Goal: Transaction & Acquisition: Purchase product/service

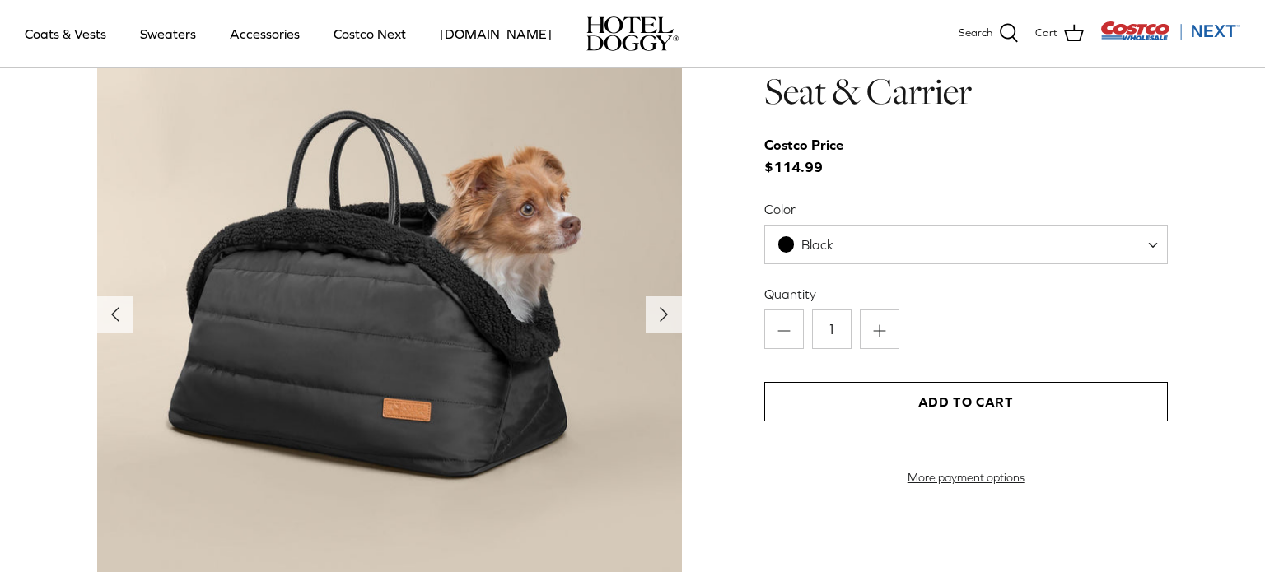
scroll to position [1742, 0]
click at [654, 322] on icon "Right" at bounding box center [664, 315] width 26 height 26
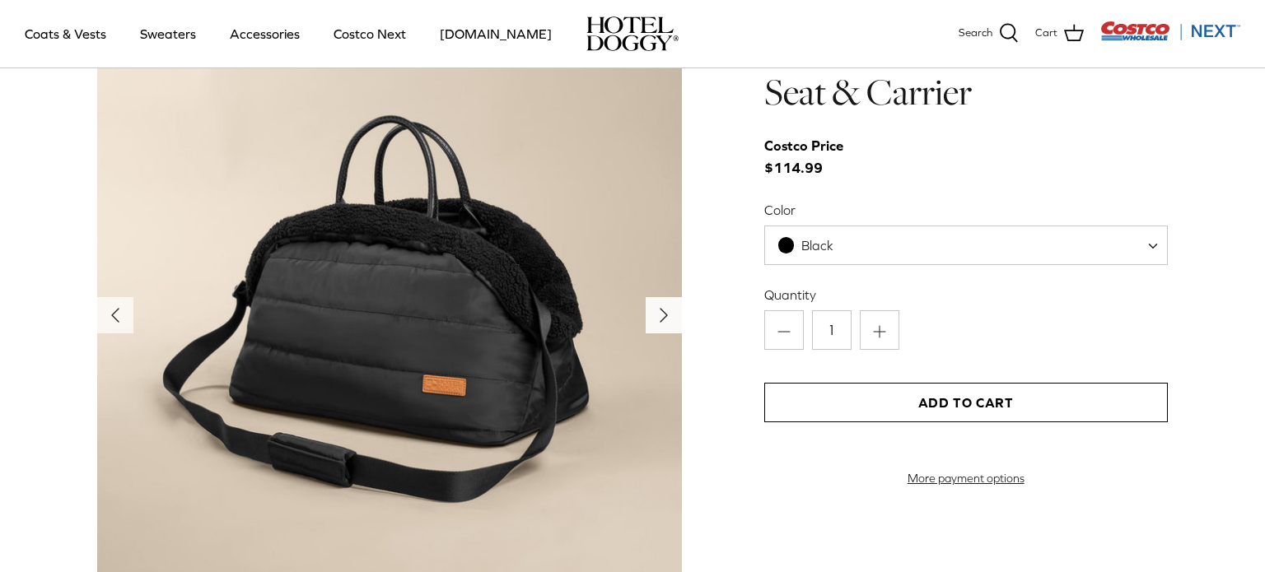
click at [657, 321] on icon "Right" at bounding box center [664, 315] width 26 height 26
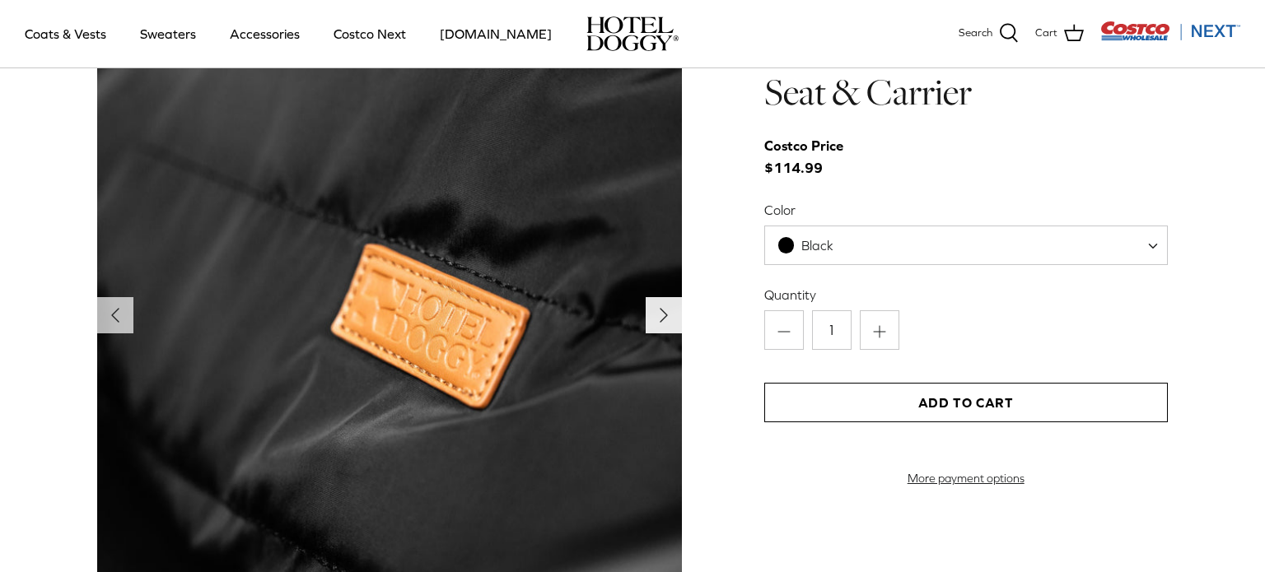
click at [657, 321] on icon "Right" at bounding box center [664, 315] width 26 height 26
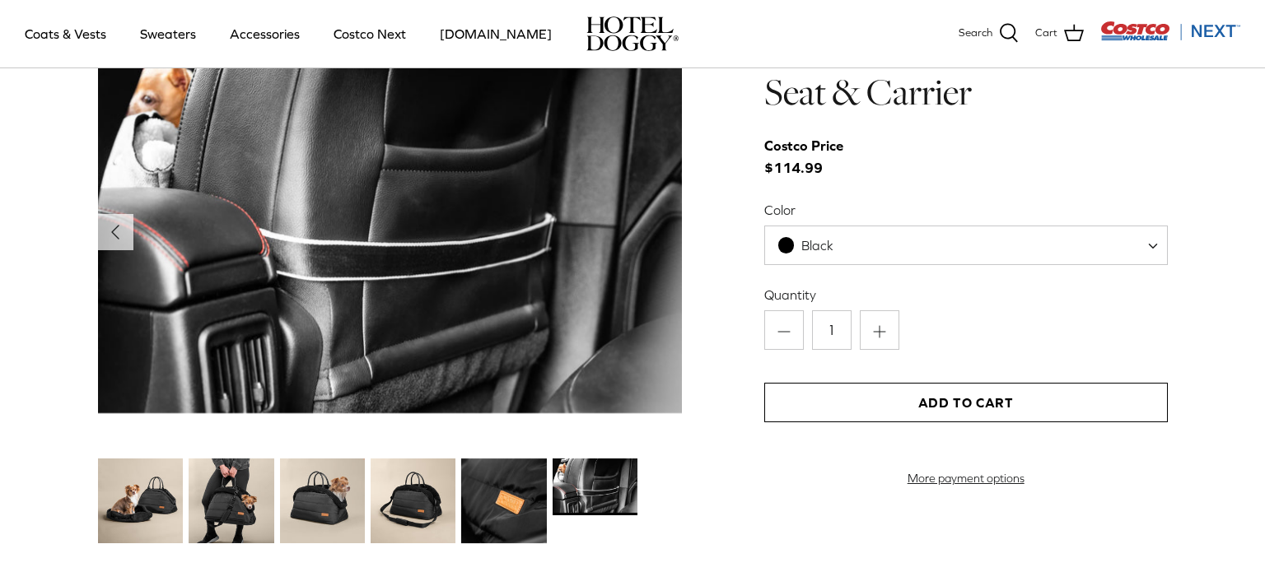
click at [657, 321] on img at bounding box center [389, 218] width 585 height 390
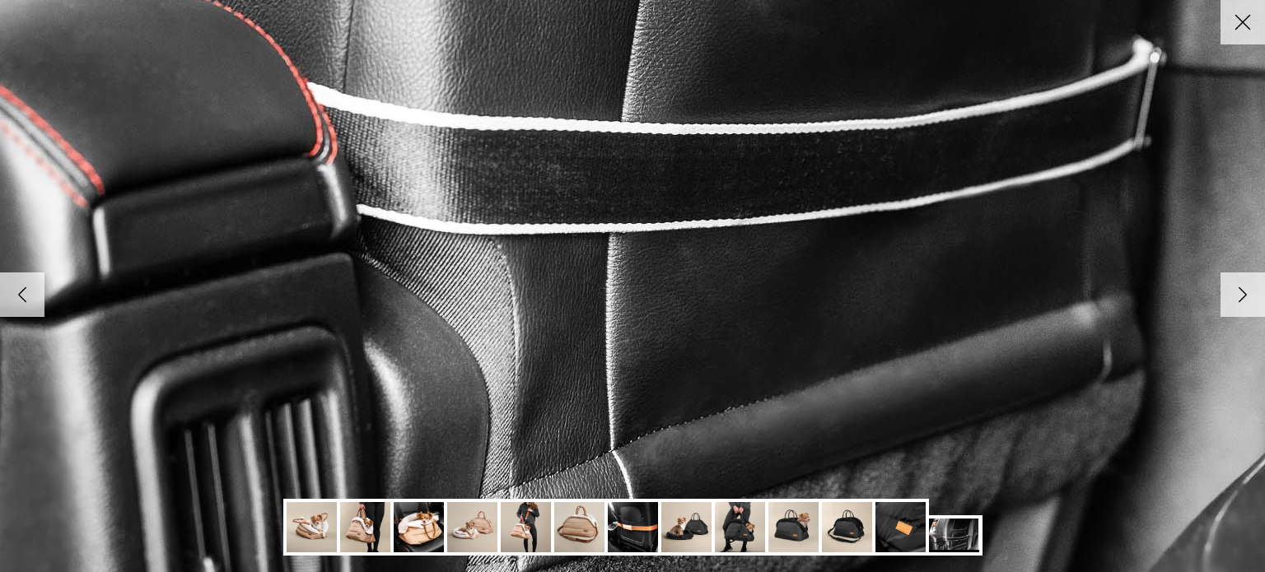
click at [474, 527] on img at bounding box center [472, 527] width 50 height 50
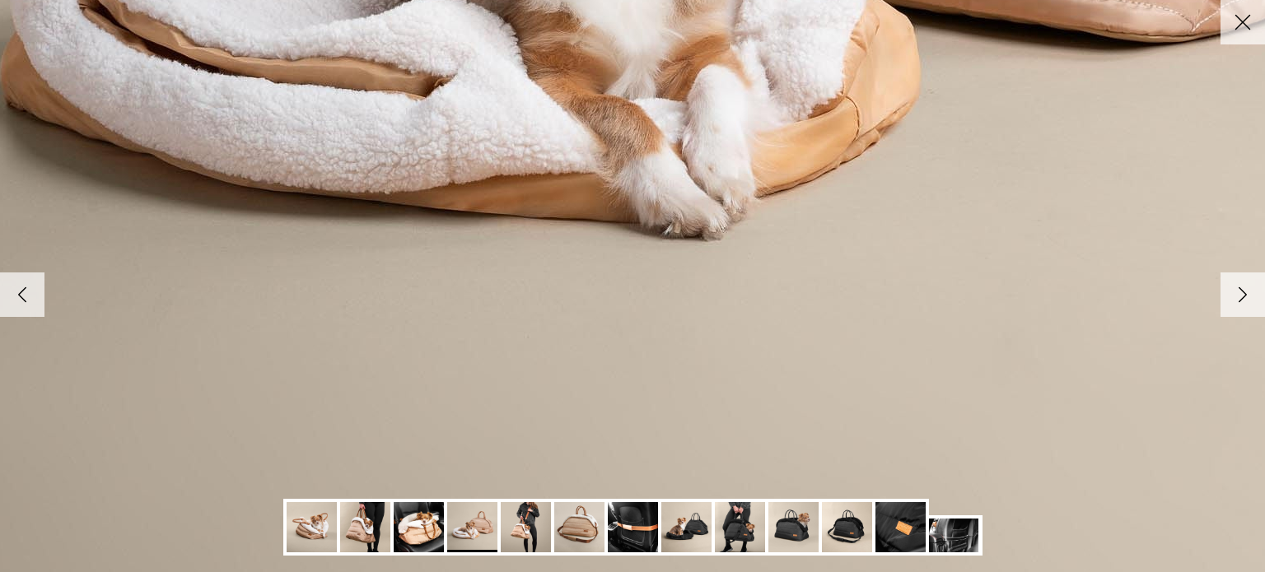
click at [525, 521] on img at bounding box center [526, 527] width 50 height 50
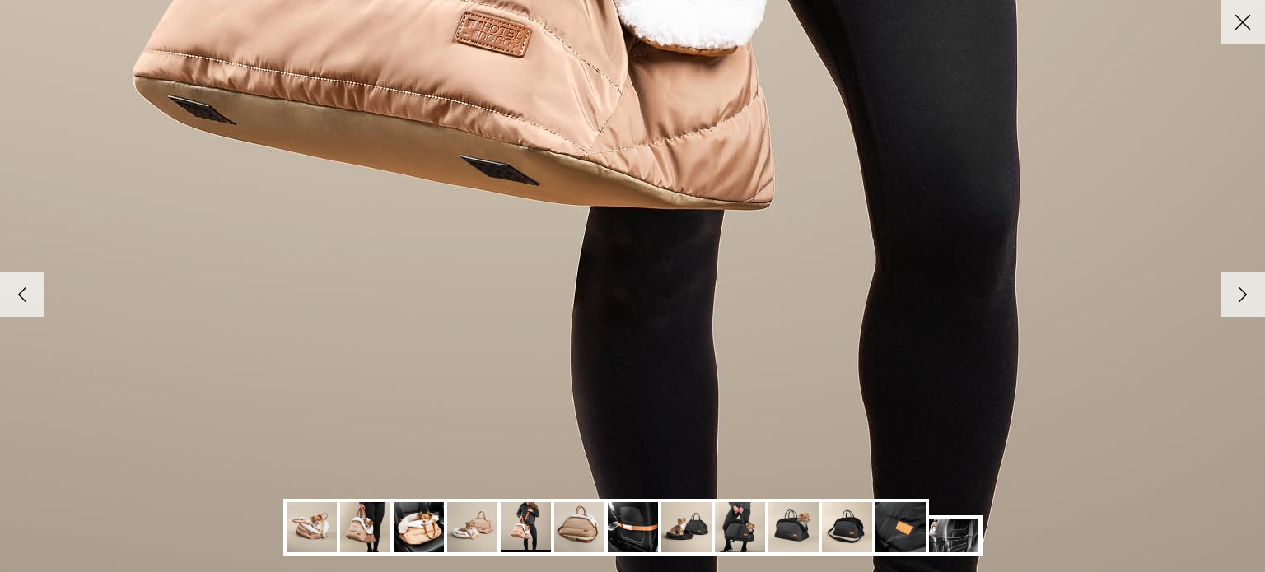
click at [588, 526] on img at bounding box center [579, 527] width 50 height 50
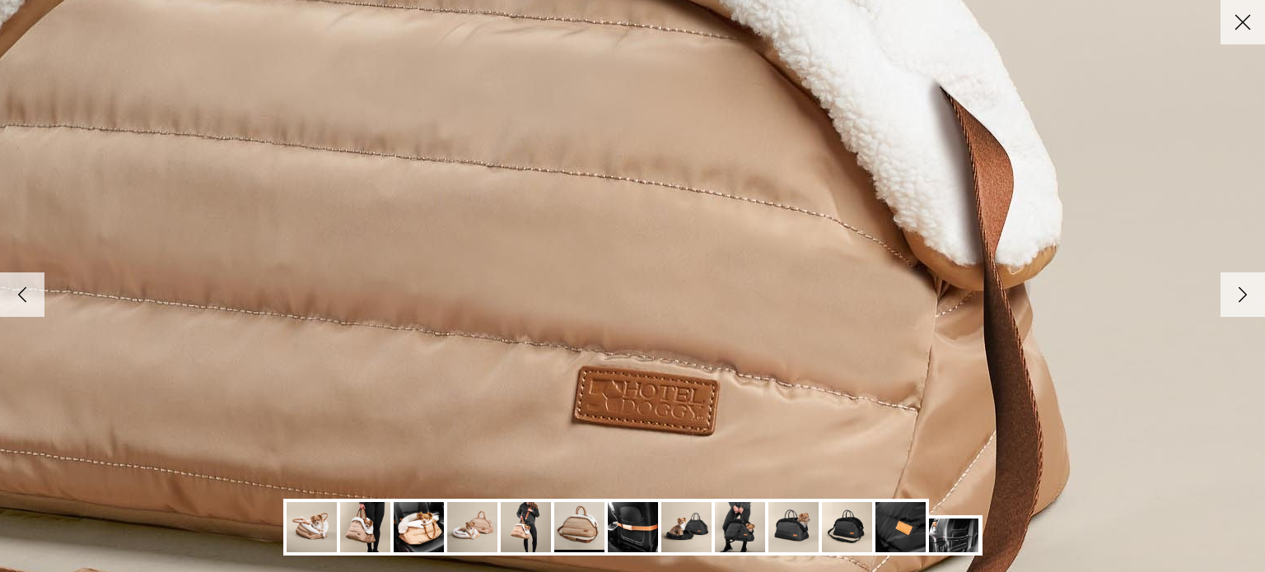
click at [1235, 294] on icon "Right" at bounding box center [1243, 295] width 28 height 28
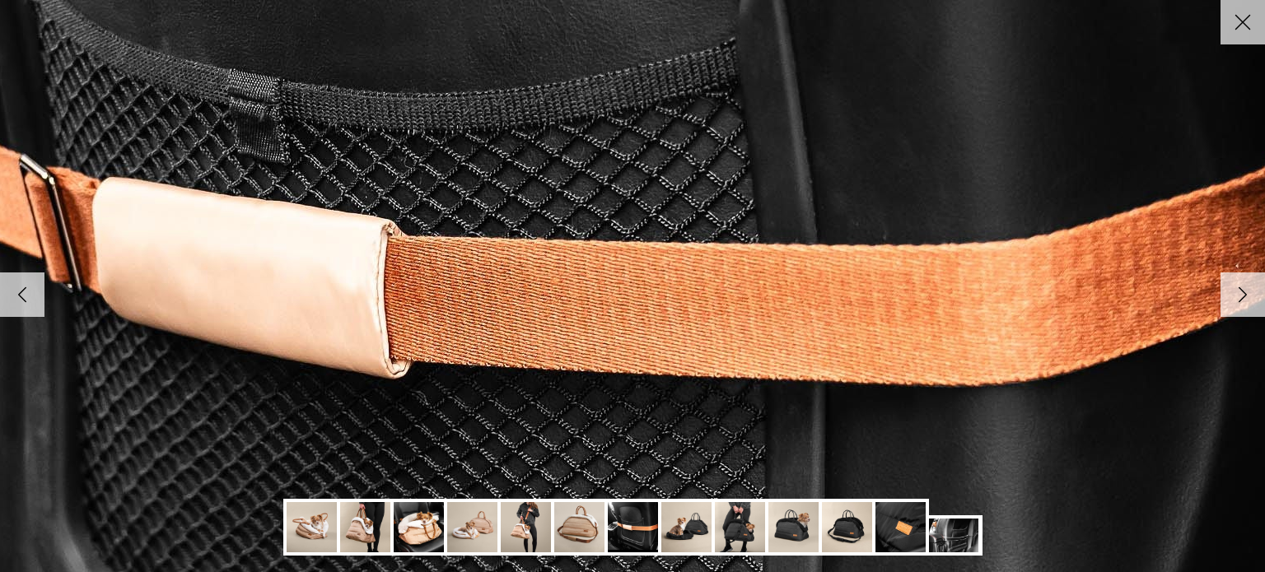
click at [1235, 295] on icon "Right" at bounding box center [1243, 295] width 28 height 28
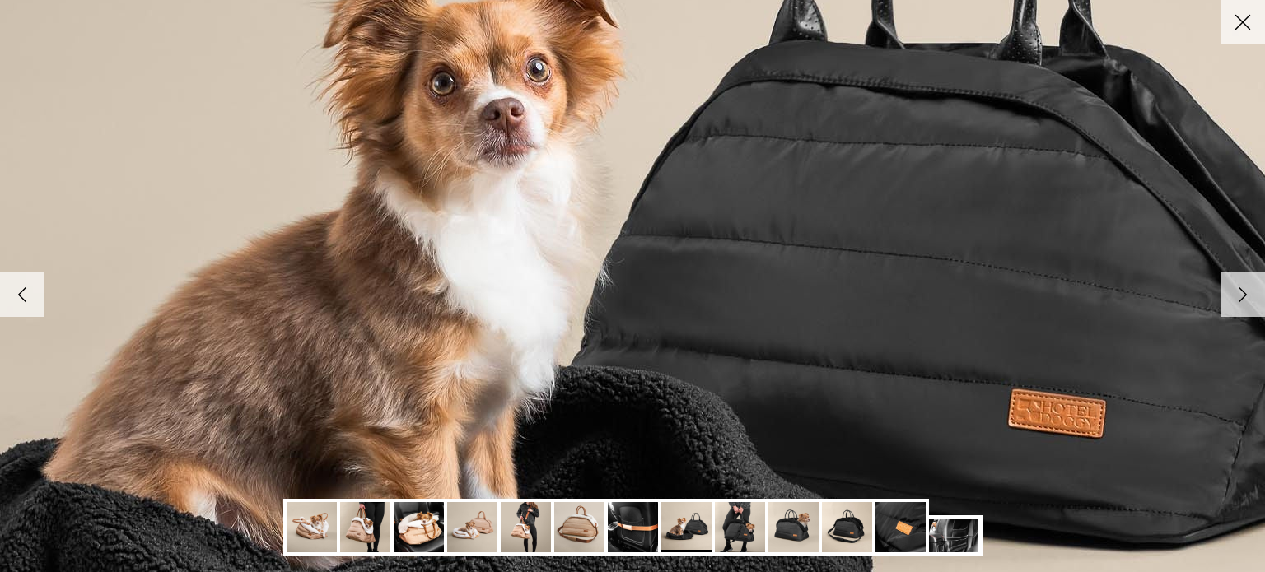
click at [1235, 295] on icon "Right" at bounding box center [1243, 295] width 28 height 28
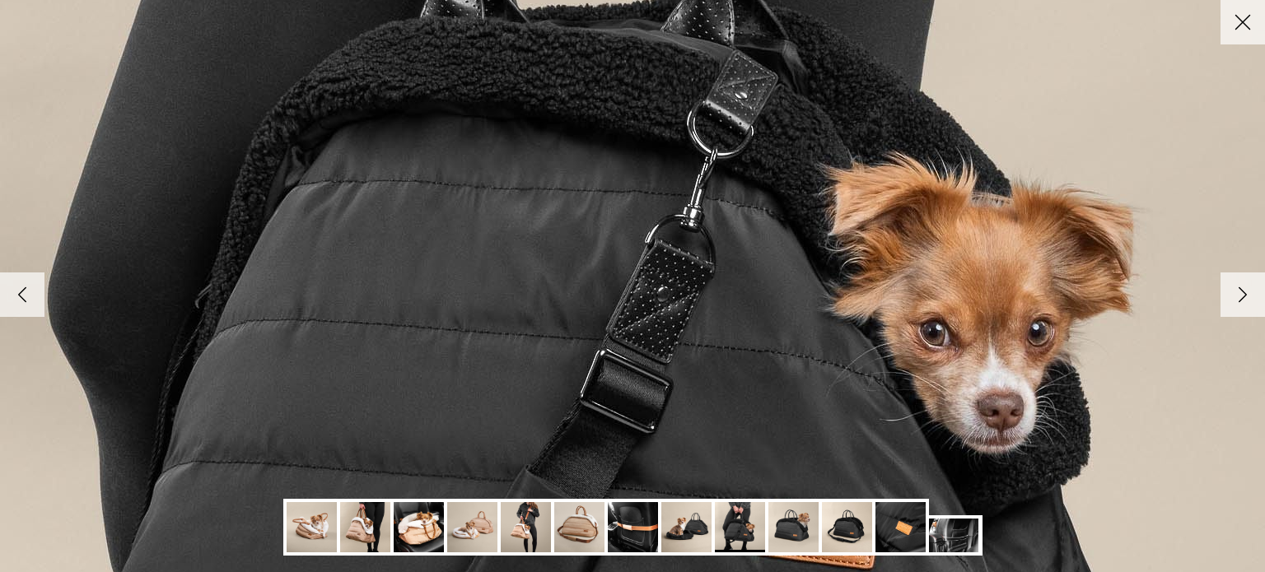
click at [1235, 295] on icon "Right" at bounding box center [1243, 295] width 28 height 28
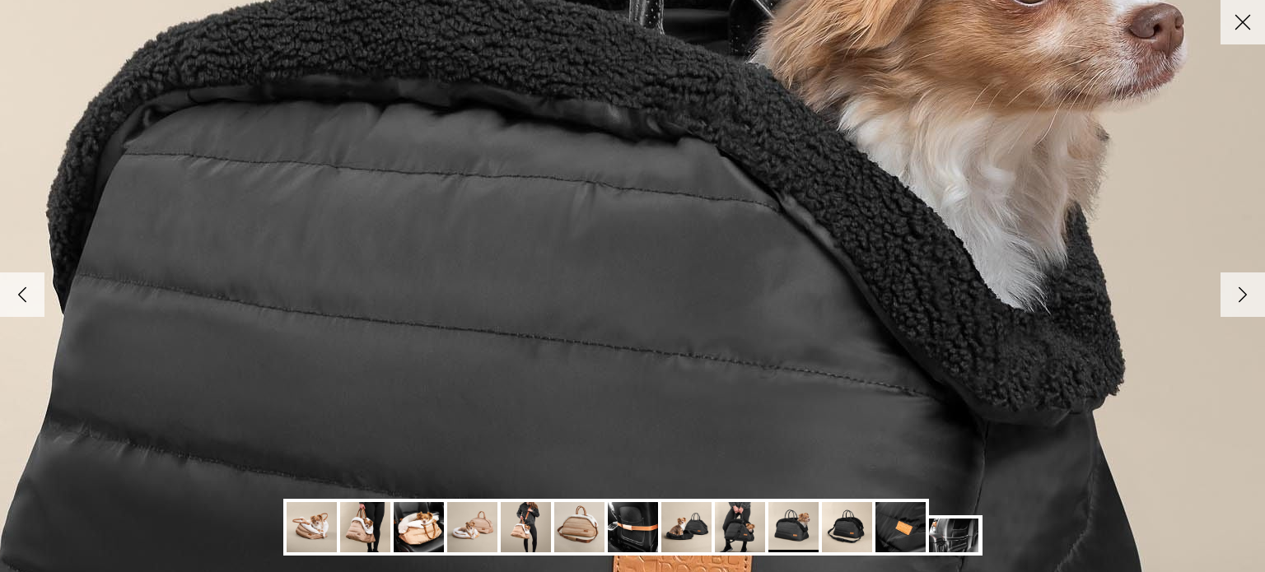
click at [1235, 295] on icon "Right" at bounding box center [1243, 295] width 28 height 28
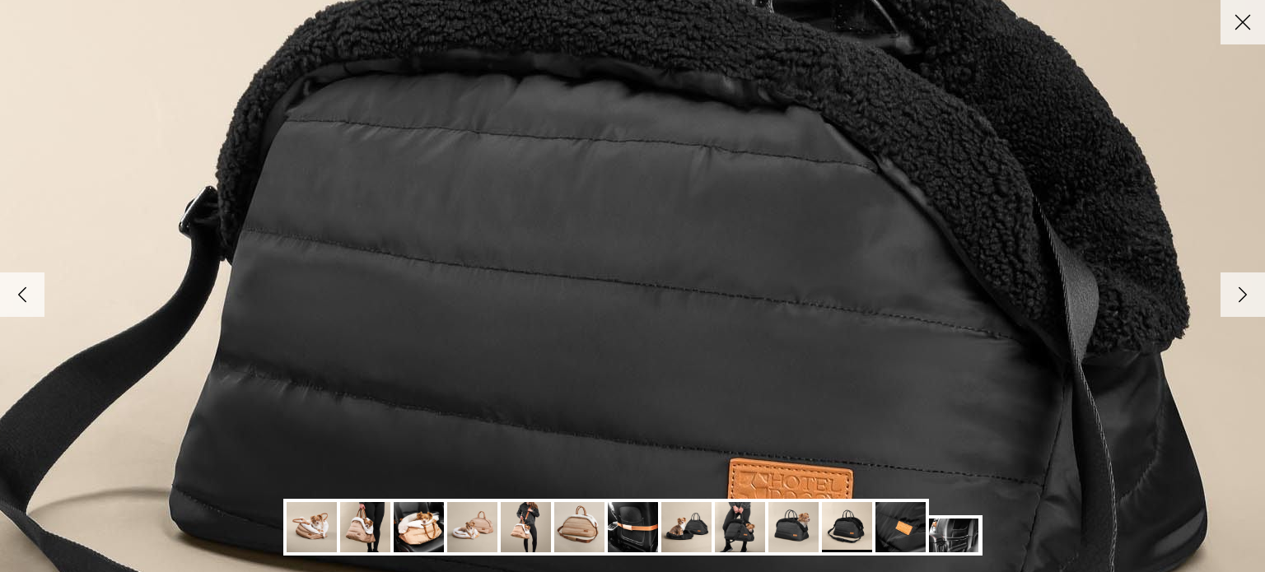
click at [1235, 295] on icon "Right" at bounding box center [1243, 295] width 28 height 28
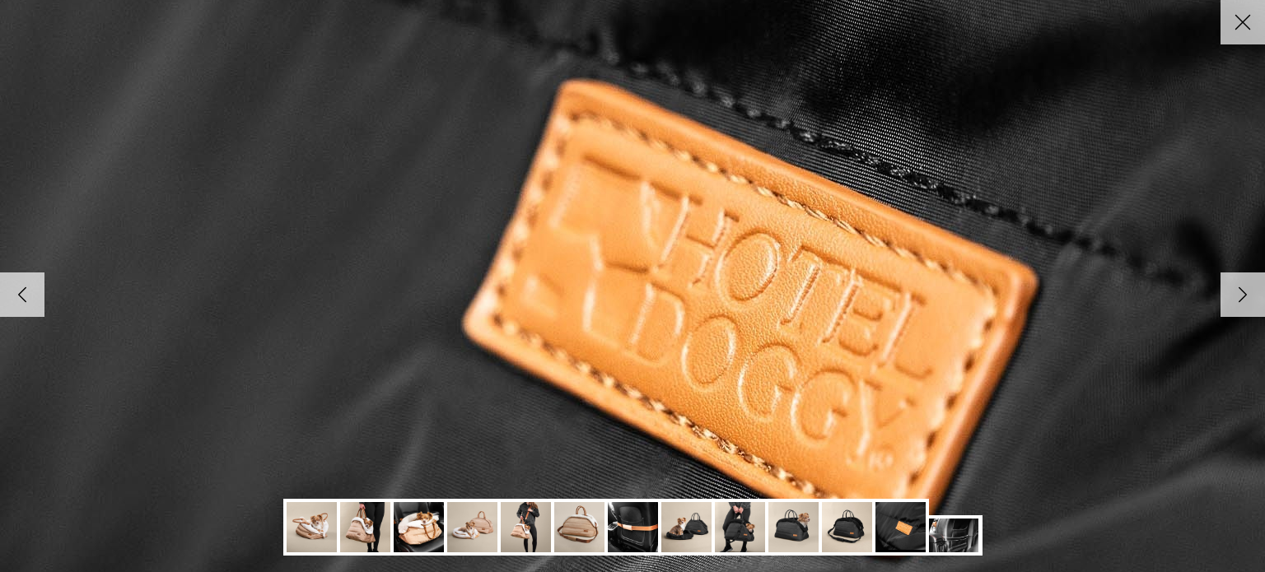
click at [1235, 295] on icon "Right" at bounding box center [1243, 295] width 28 height 28
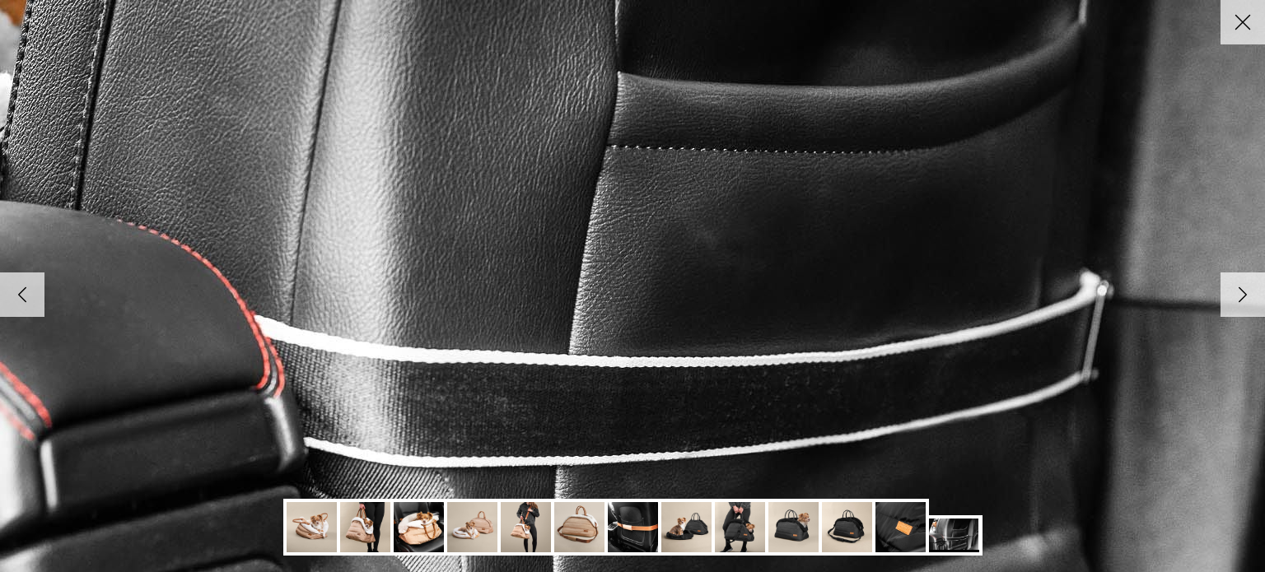
click at [1235, 295] on icon "Right" at bounding box center [1243, 295] width 28 height 28
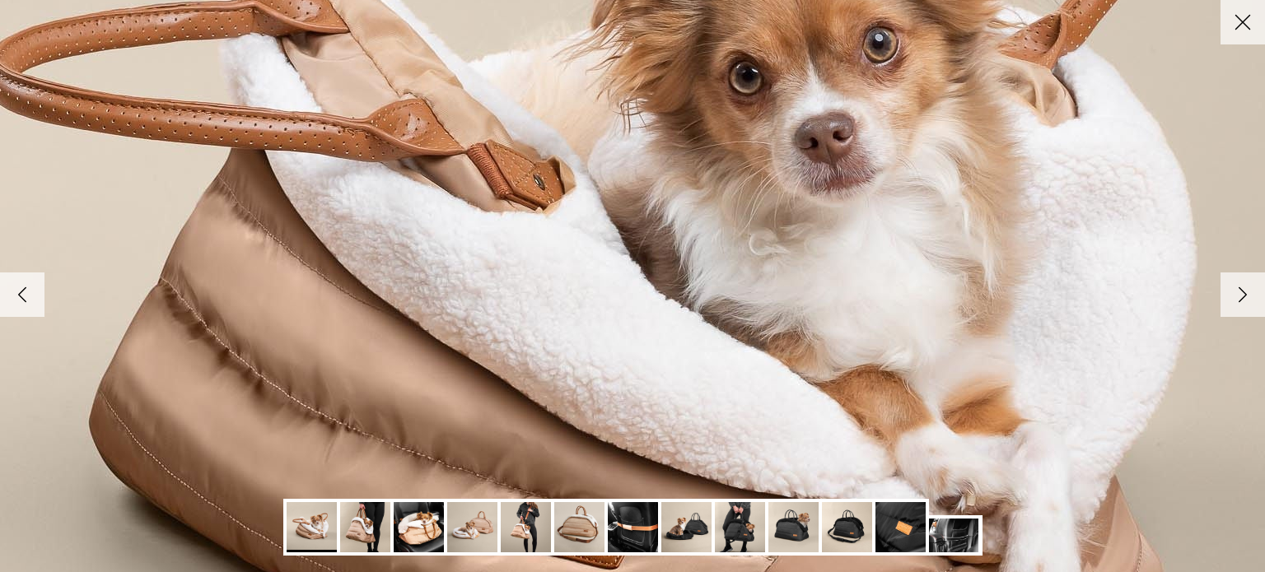
click at [1235, 295] on icon "Right" at bounding box center [1243, 295] width 28 height 28
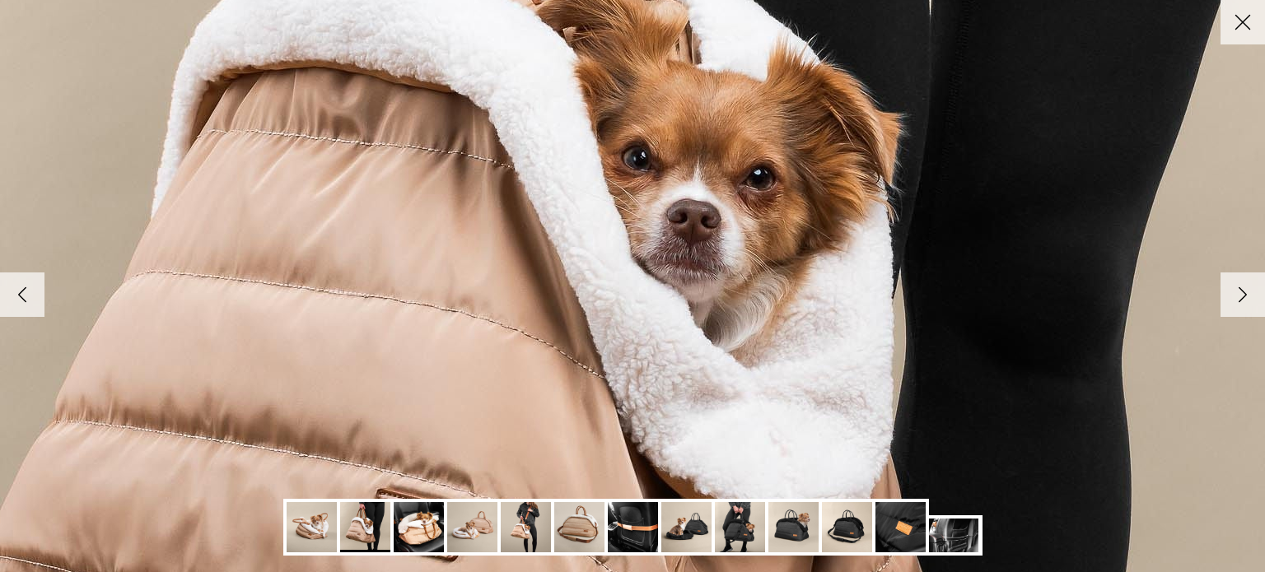
click at [1235, 295] on icon "Right" at bounding box center [1243, 295] width 28 height 28
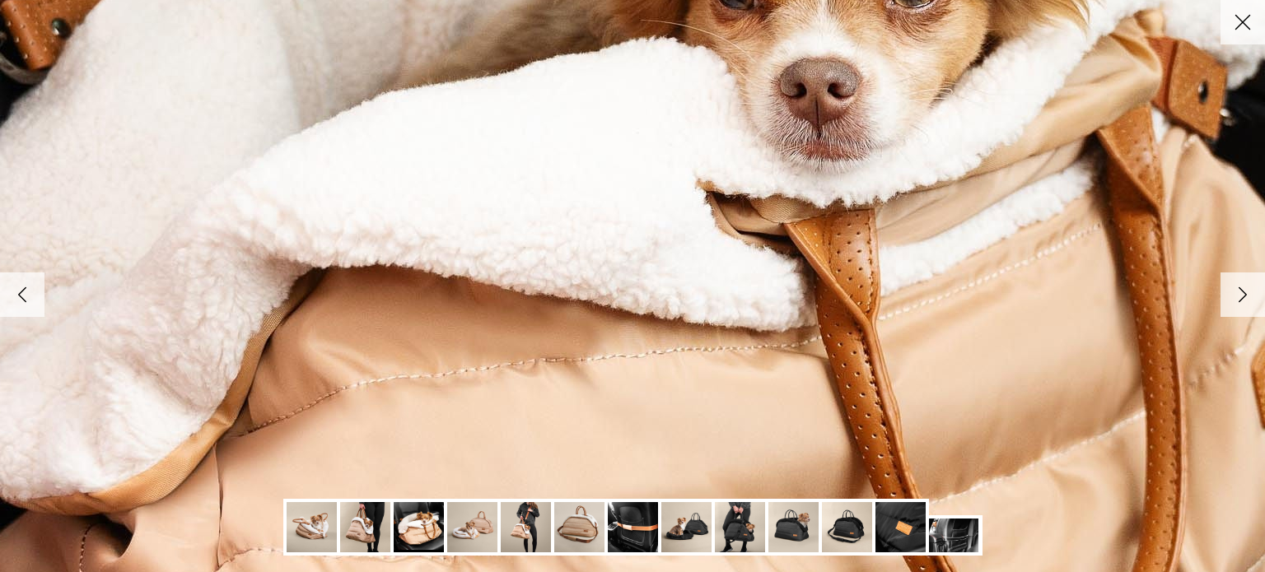
click at [1235, 295] on icon "Right" at bounding box center [1243, 295] width 28 height 28
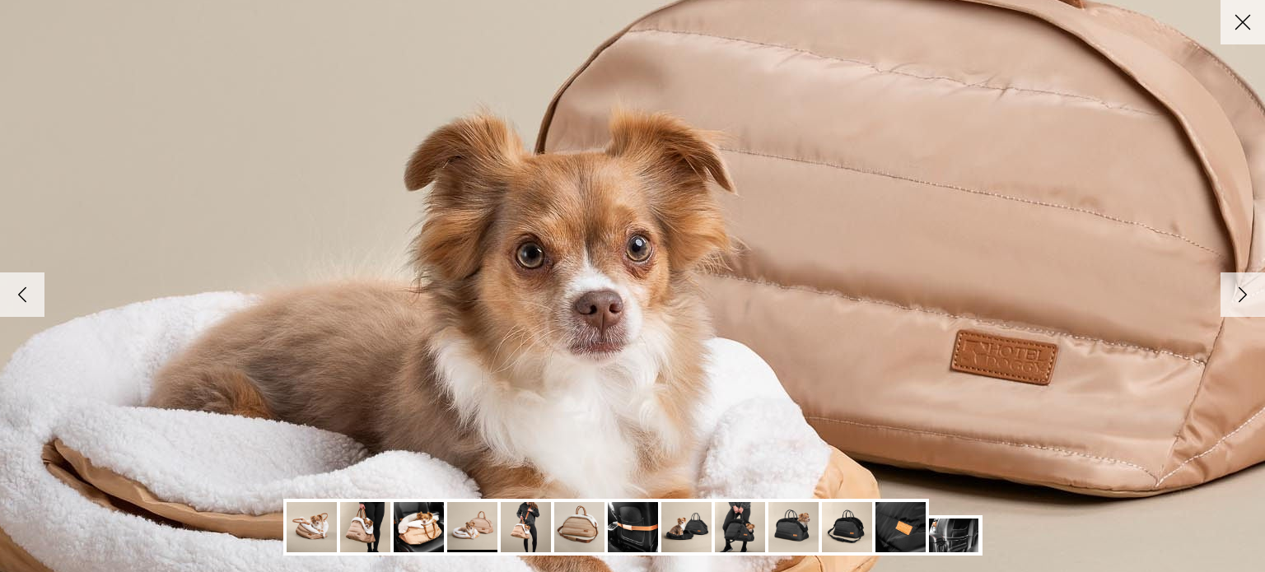
click at [1235, 295] on icon "Right" at bounding box center [1243, 295] width 28 height 28
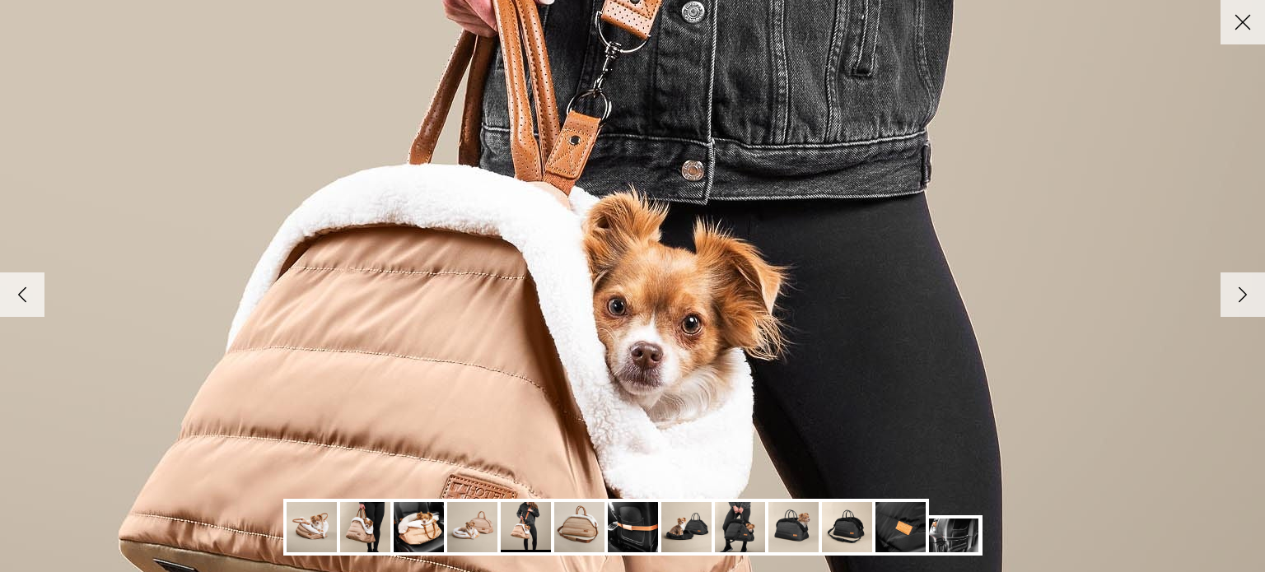
click at [1235, 295] on icon "Right" at bounding box center [1243, 295] width 28 height 28
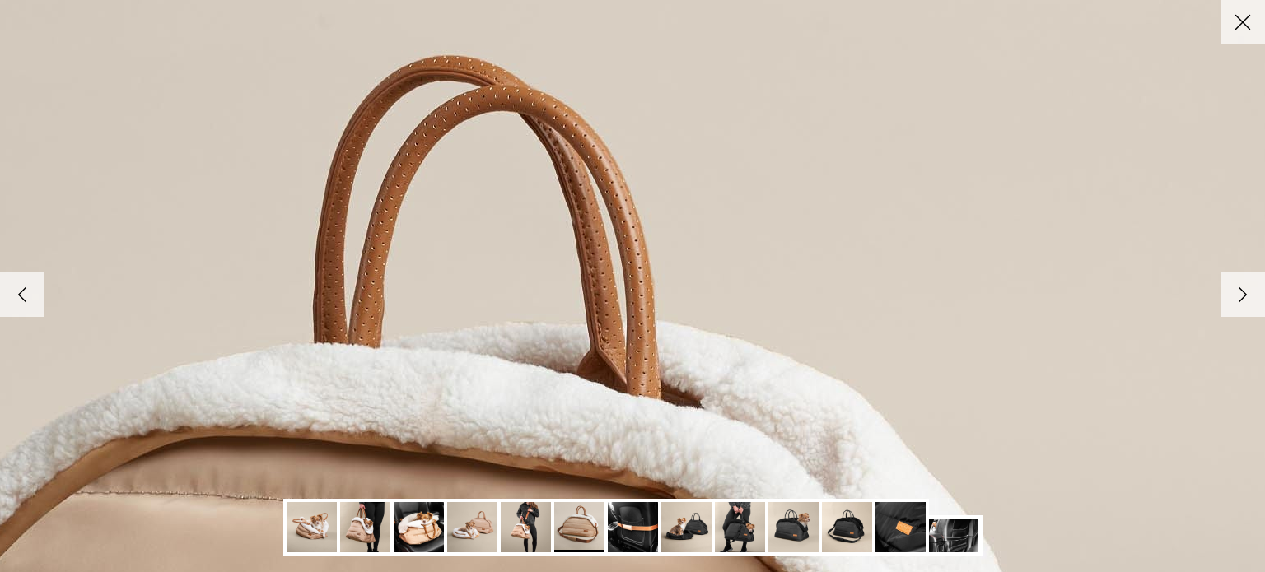
click at [1248, 35] on icon "Close" at bounding box center [1243, 22] width 28 height 28
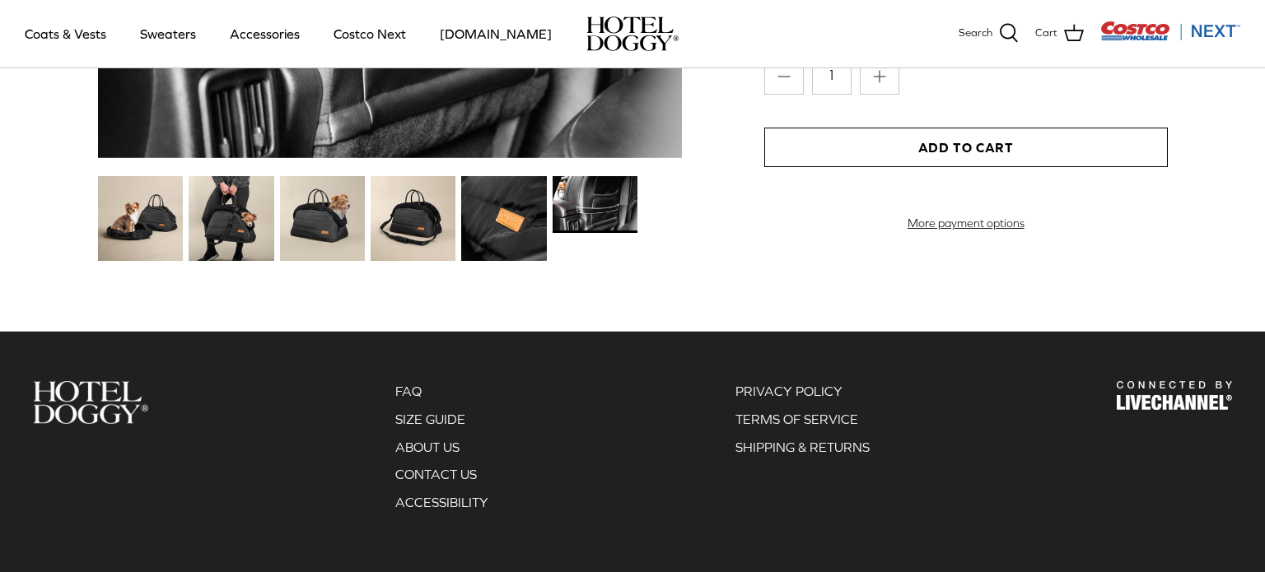
scroll to position [2105, 0]
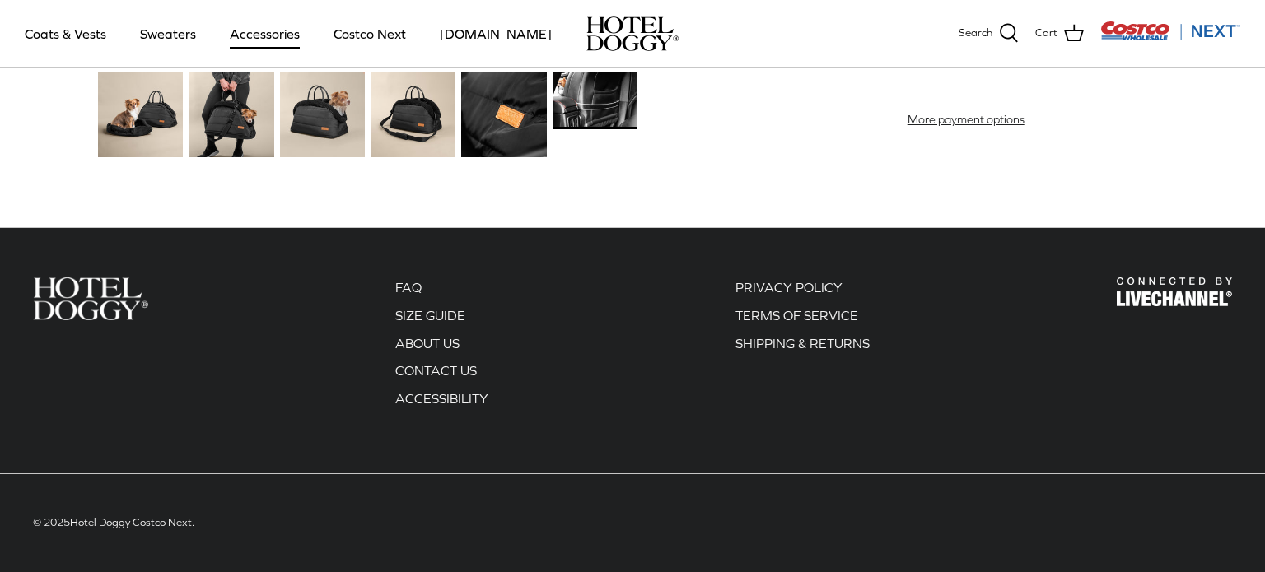
click at [250, 35] on link "Accessories" at bounding box center [265, 34] width 100 height 56
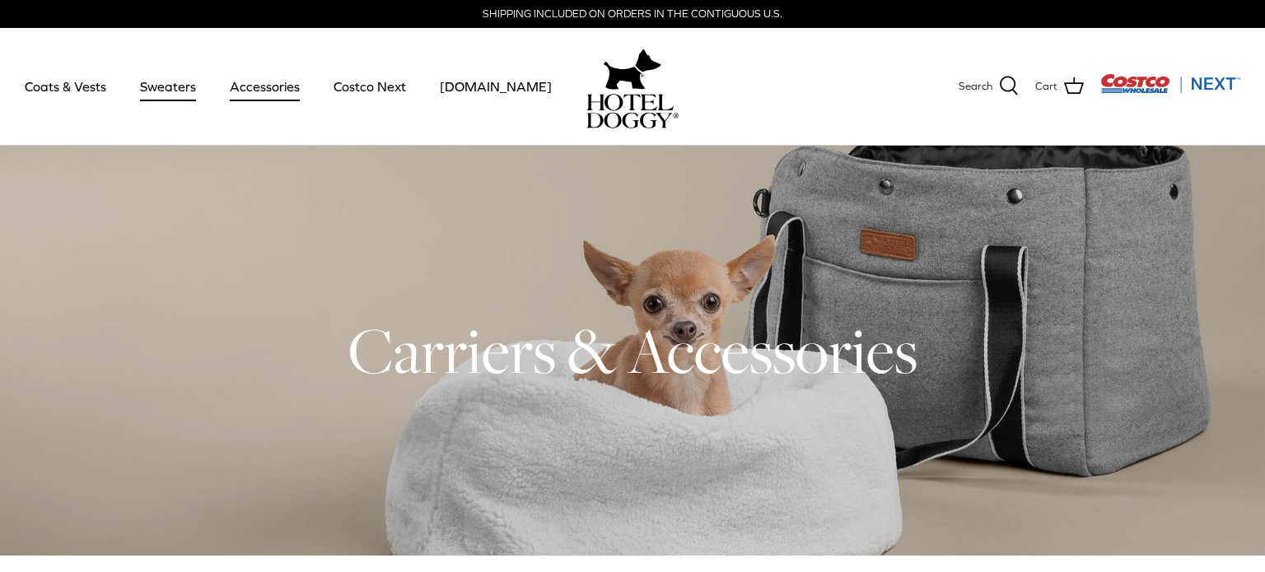
click at [144, 87] on link "Sweaters" at bounding box center [168, 86] width 86 height 56
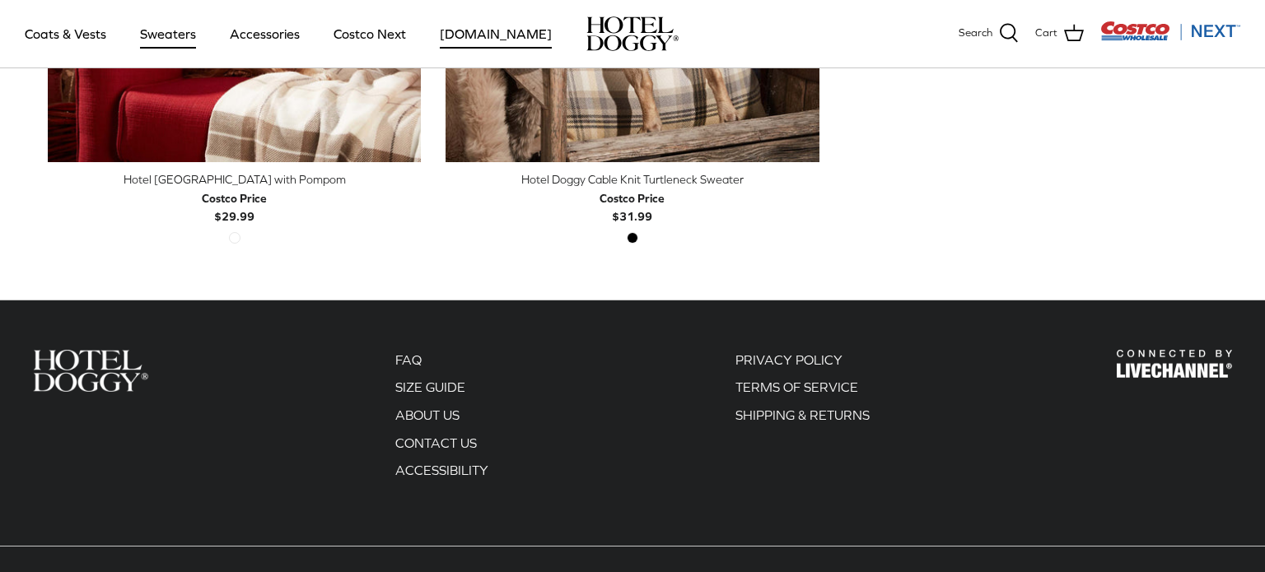
scroll to position [586, 0]
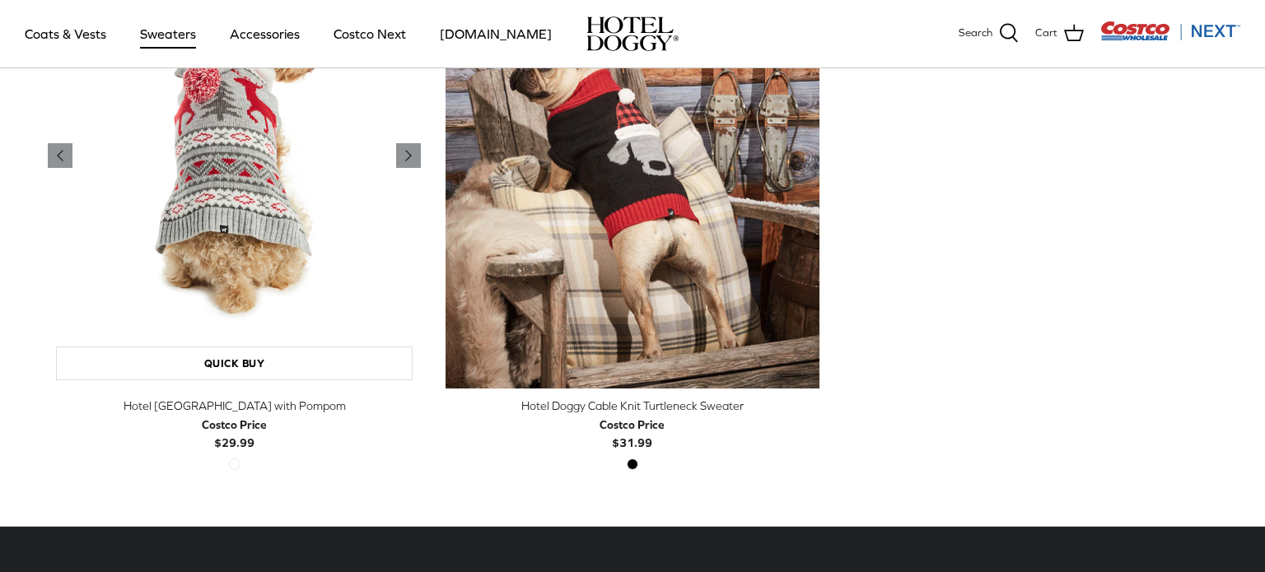
click at [242, 197] on img "Hotel Doggy Fair Isle Sweater with Pompom" at bounding box center [234, 156] width 373 height 467
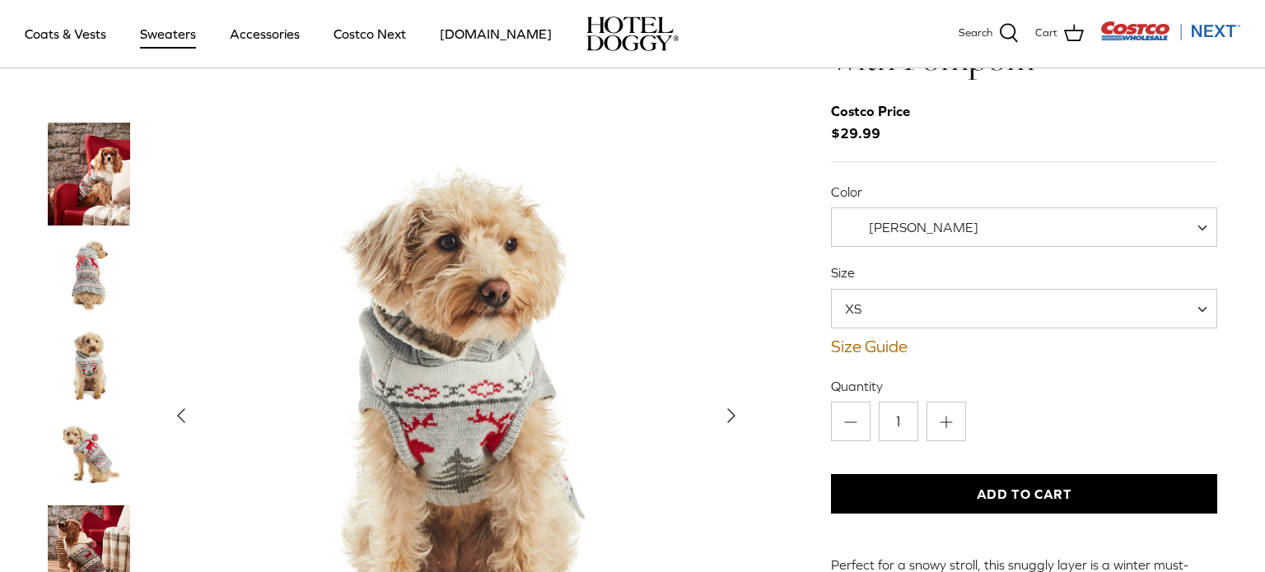
scroll to position [138, 0]
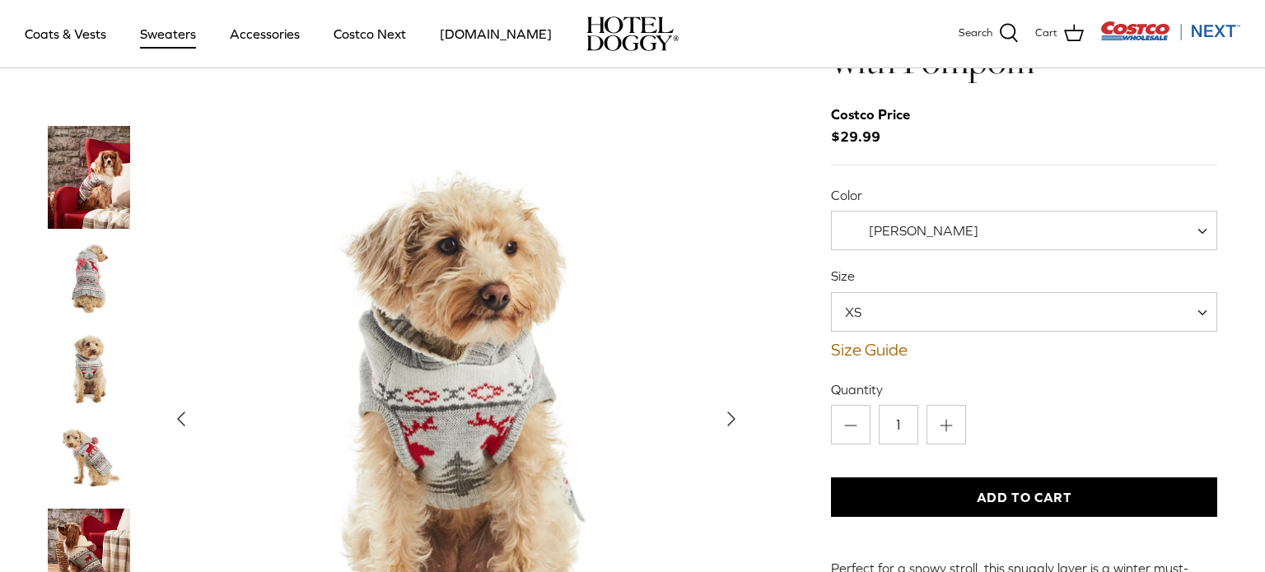
click at [734, 406] on icon "Right" at bounding box center [731, 419] width 26 height 26
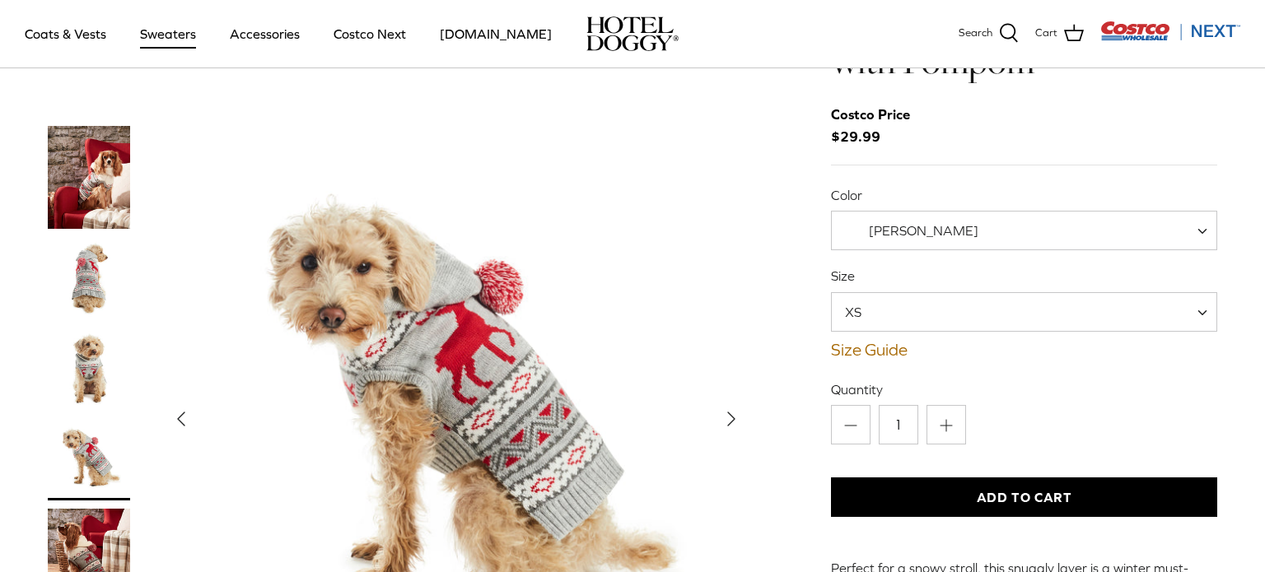
click at [734, 406] on icon "Right" at bounding box center [731, 419] width 26 height 26
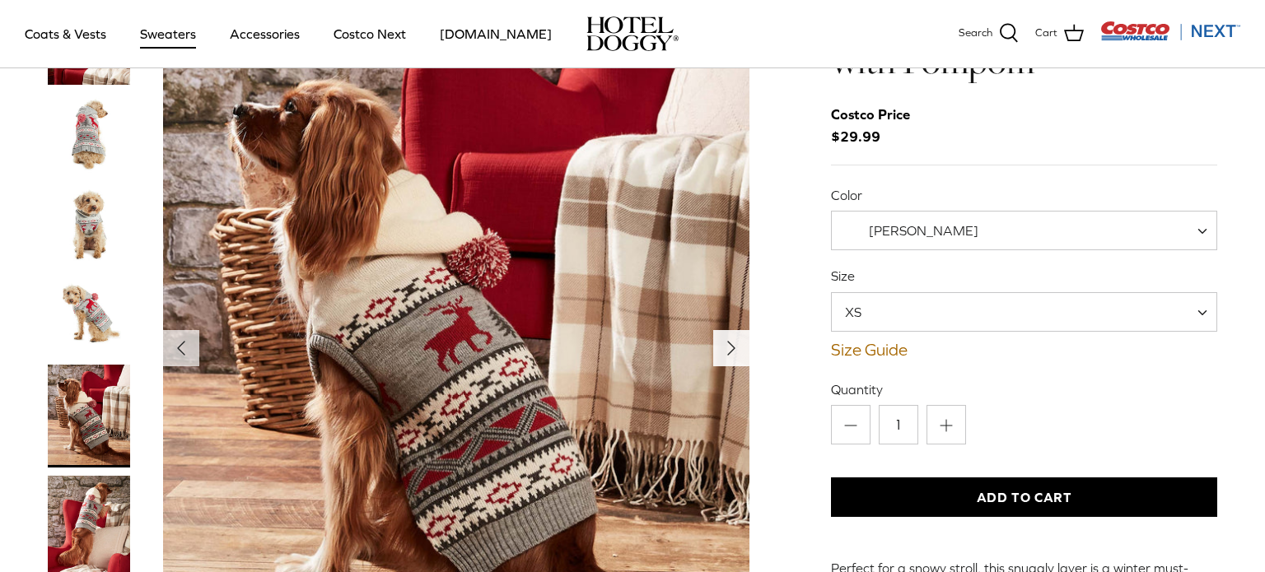
click at [734, 369] on img "Show Gallery" at bounding box center [456, 348] width 586 height 733
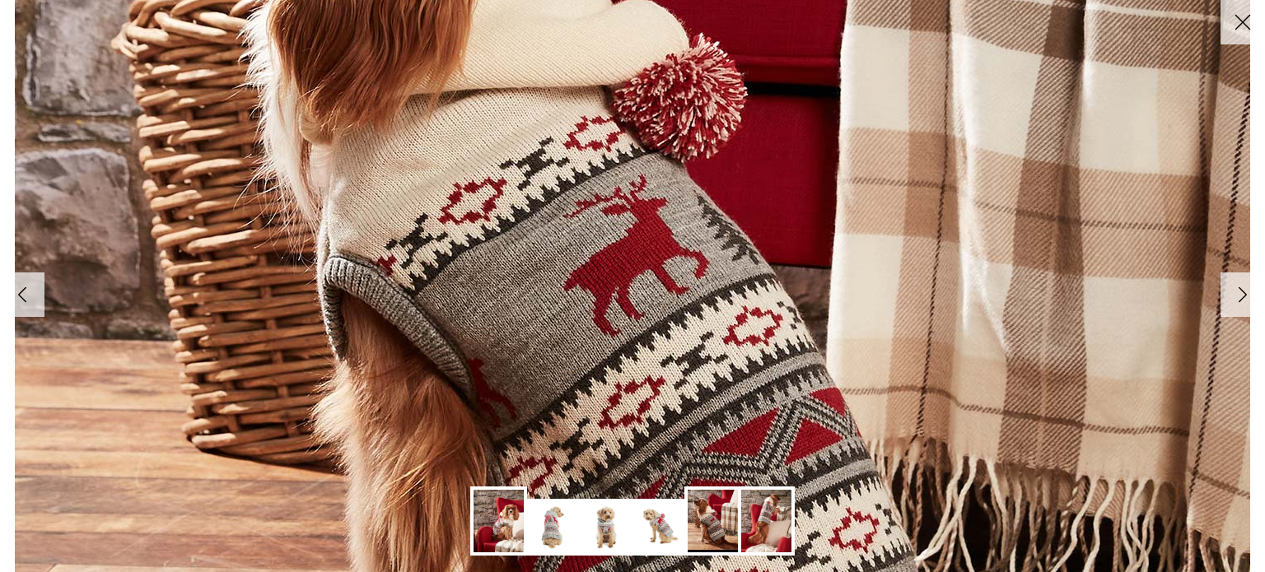
click at [734, 369] on img at bounding box center [633, 286] width 1236 height 1544
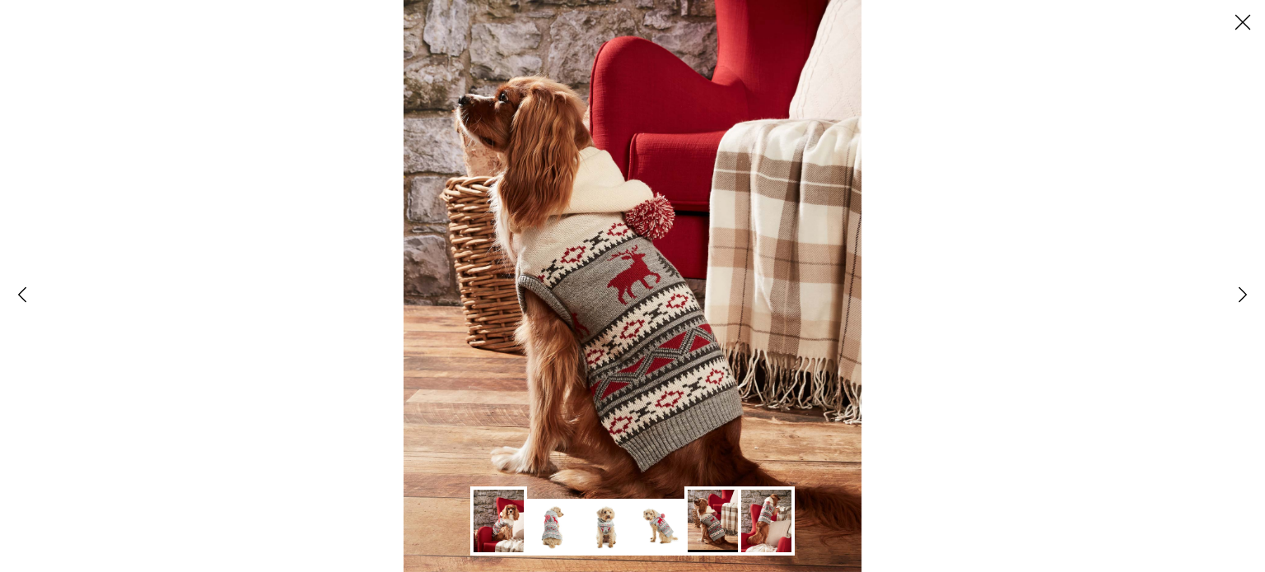
click at [1240, 25] on line at bounding box center [1243, 23] width 14 height 14
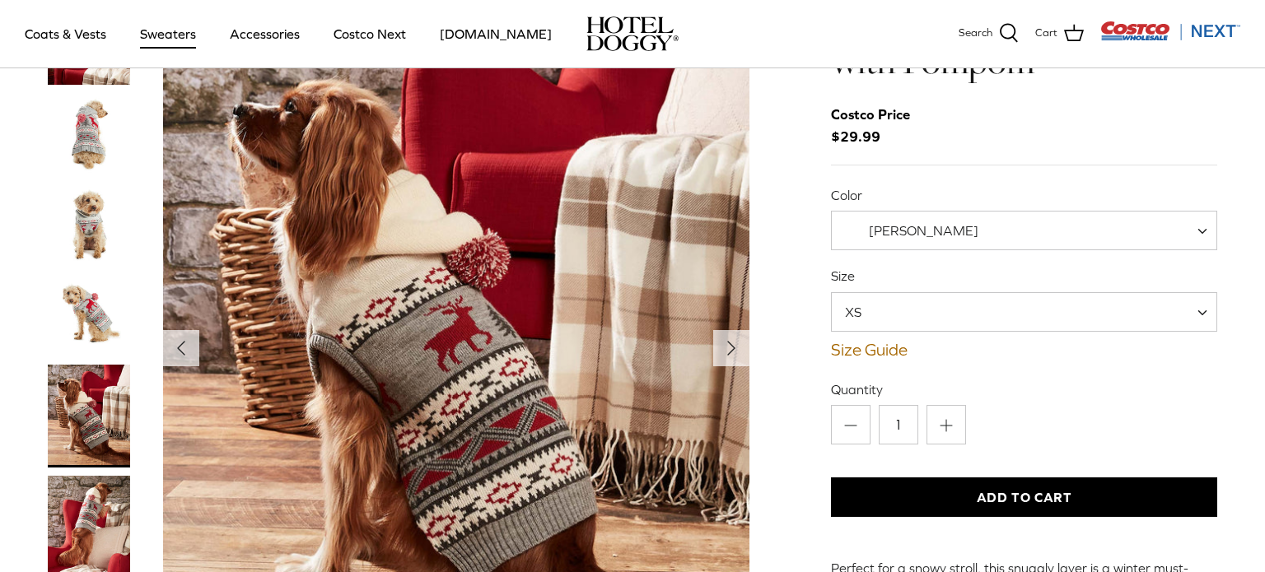
click at [952, 222] on span "[PERSON_NAME]" at bounding box center [922, 230] width 180 height 17
click at [943, 222] on span "[PERSON_NAME]" at bounding box center [922, 230] width 180 height 17
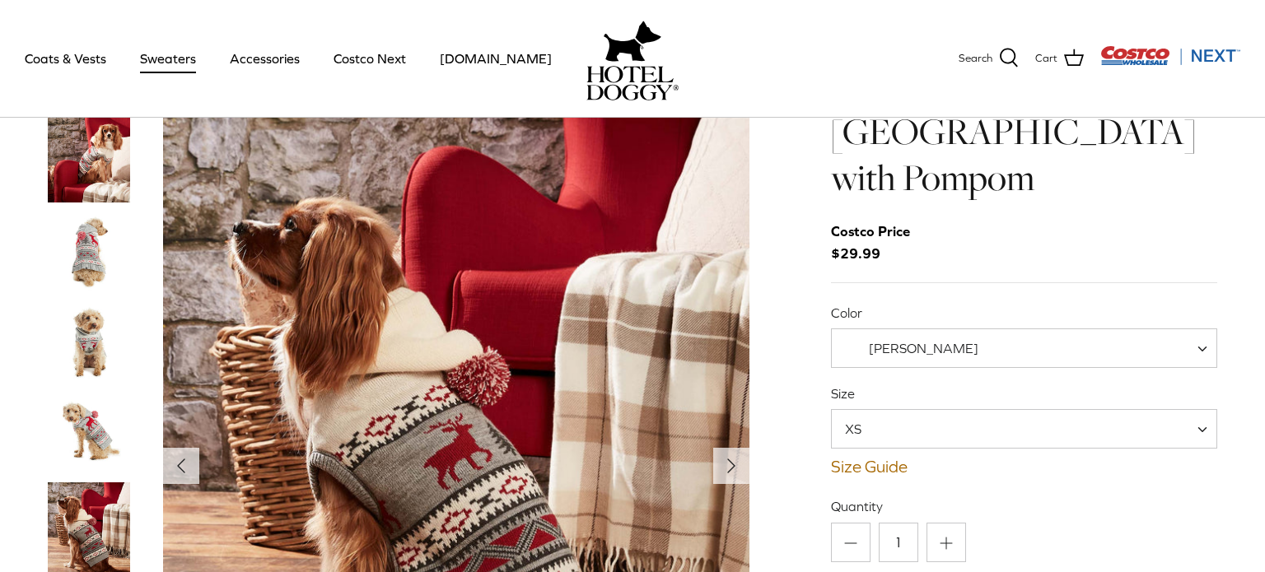
scroll to position [0, 0]
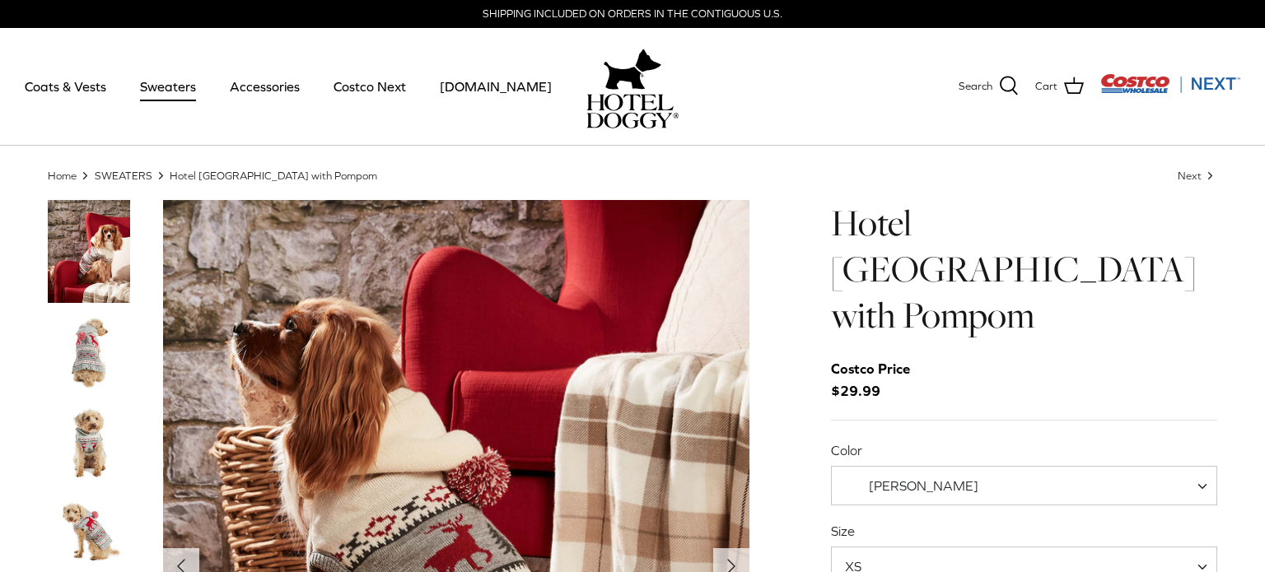
click at [173, 86] on link "Sweaters" at bounding box center [168, 86] width 86 height 56
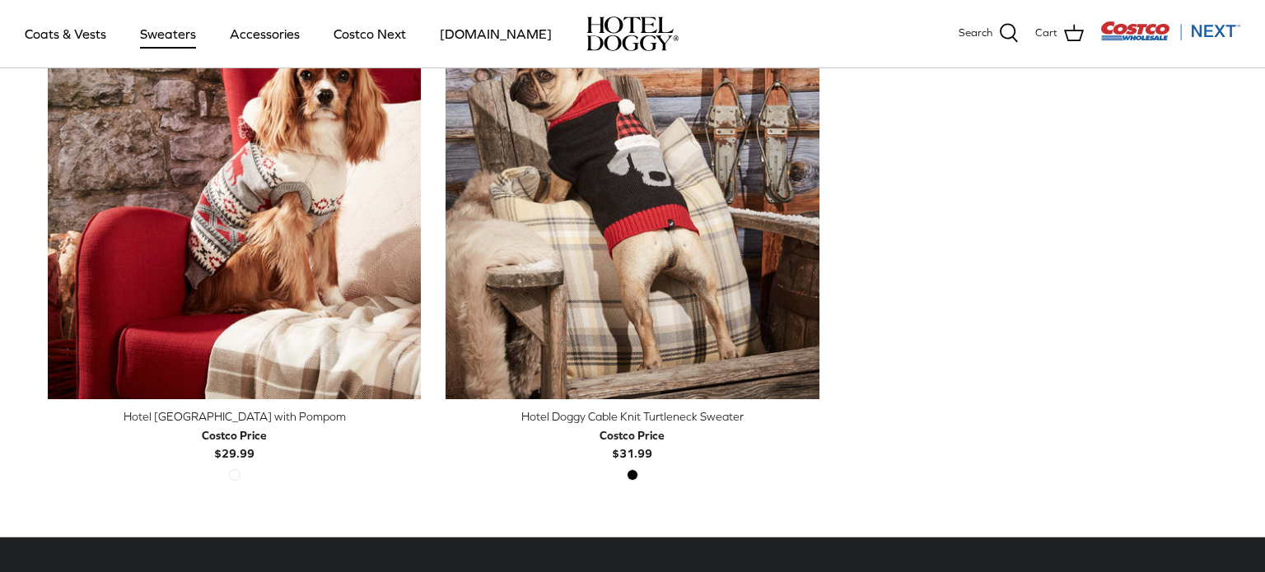
scroll to position [580, 0]
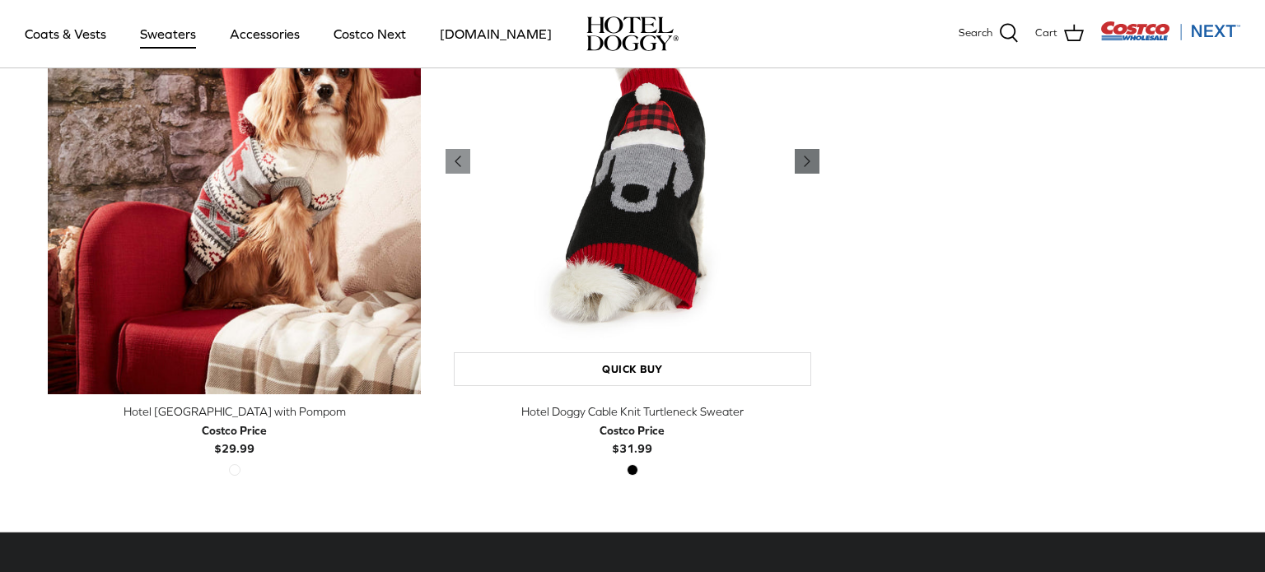
click at [808, 157] on icon "Right" at bounding box center [807, 162] width 20 height 20
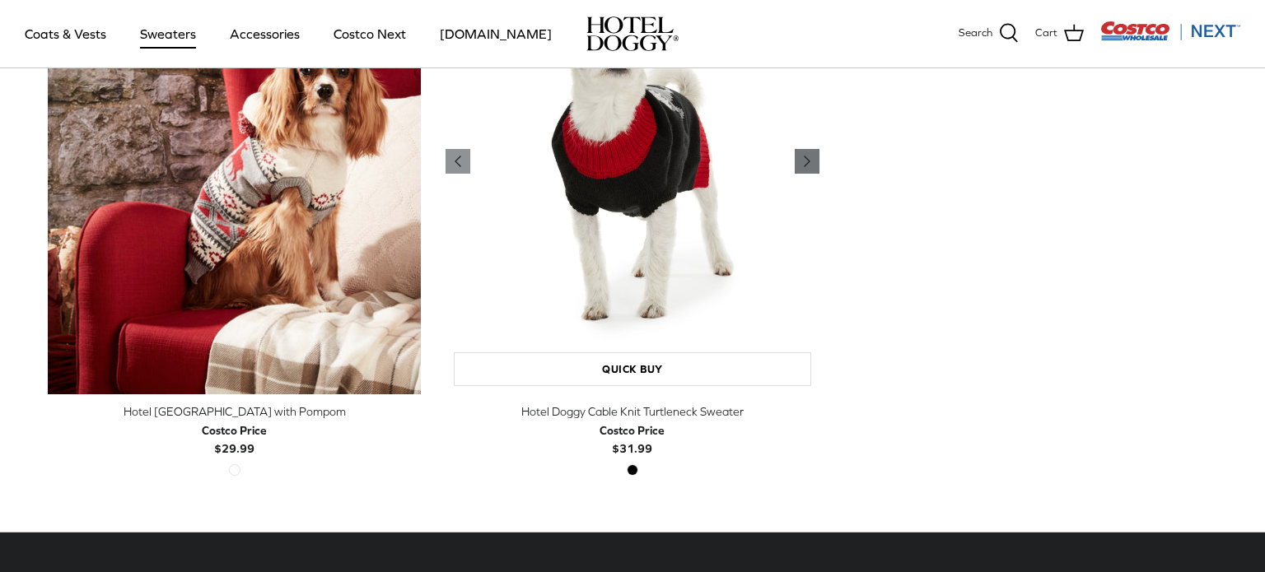
click at [808, 157] on icon "Right" at bounding box center [807, 162] width 20 height 20
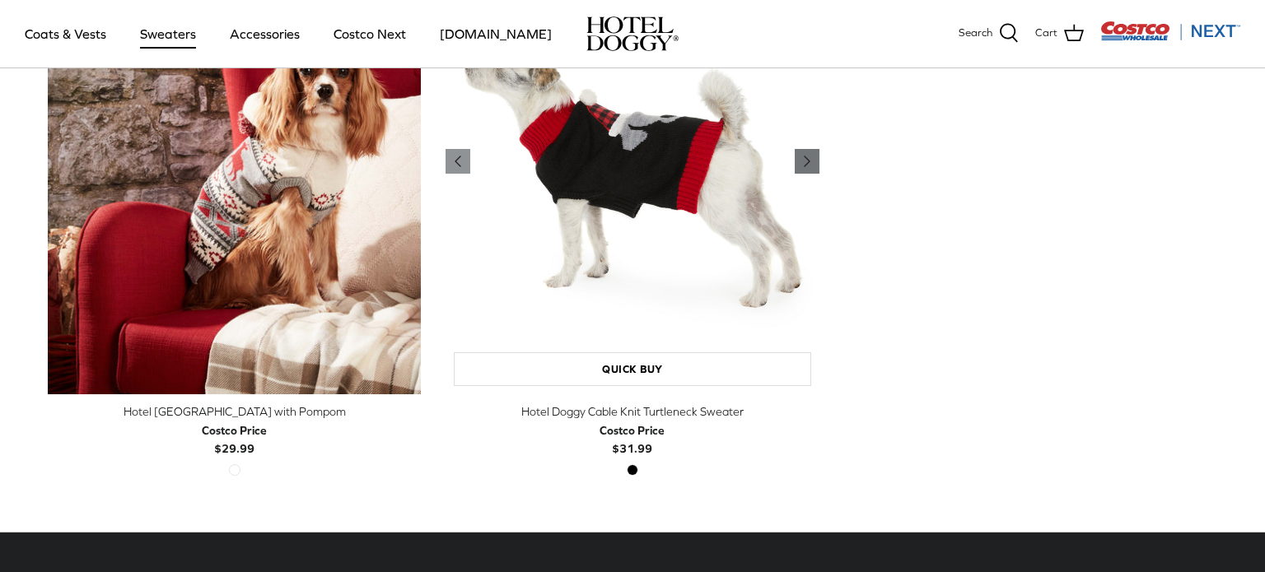
click at [808, 157] on icon "Right" at bounding box center [807, 162] width 20 height 20
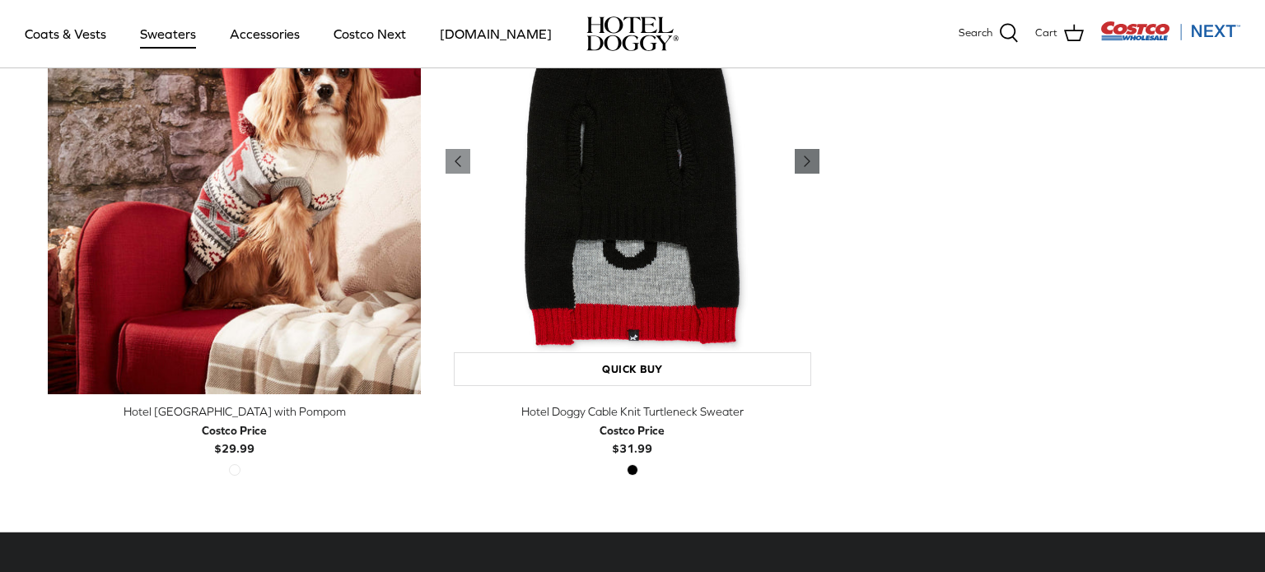
click at [808, 157] on icon "Right" at bounding box center [807, 162] width 20 height 20
